Goal: Understand process/instructions

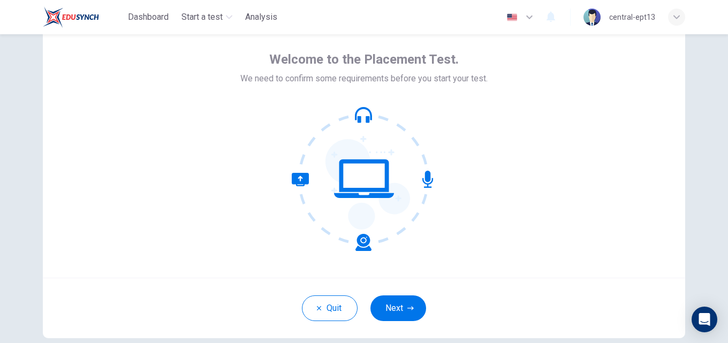
scroll to position [103, 0]
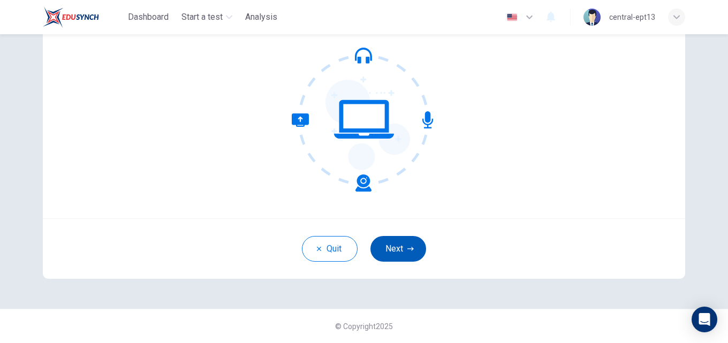
click at [387, 249] on button "Next" at bounding box center [398, 249] width 56 height 26
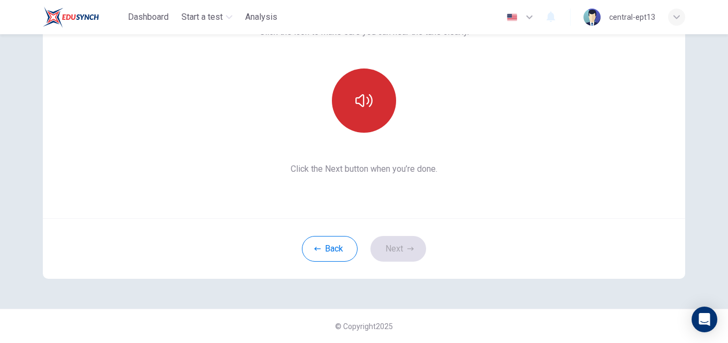
click at [365, 117] on button "button" at bounding box center [364, 100] width 64 height 64
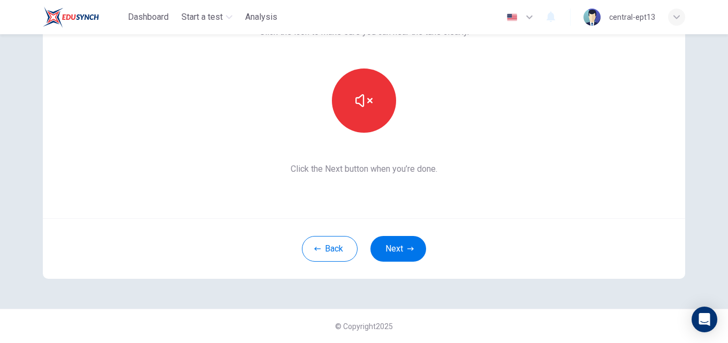
click at [403, 233] on div "Back Next" at bounding box center [364, 248] width 642 height 60
click at [399, 248] on button "Next" at bounding box center [398, 249] width 56 height 26
